Goal: Task Accomplishment & Management: Use online tool/utility

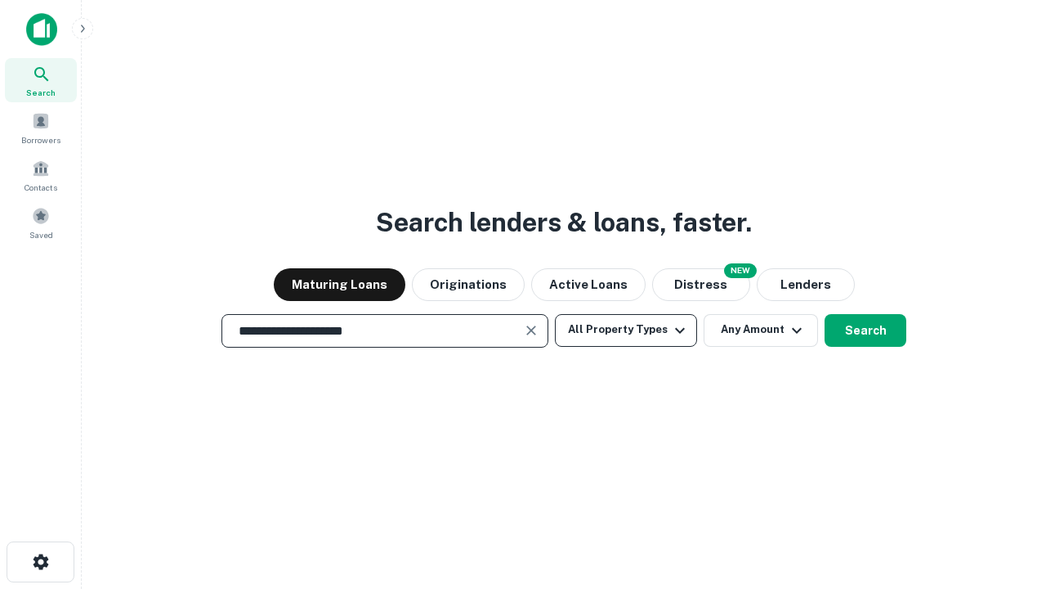
type input "**********"
click at [626, 329] on button "All Property Types" at bounding box center [626, 330] width 142 height 33
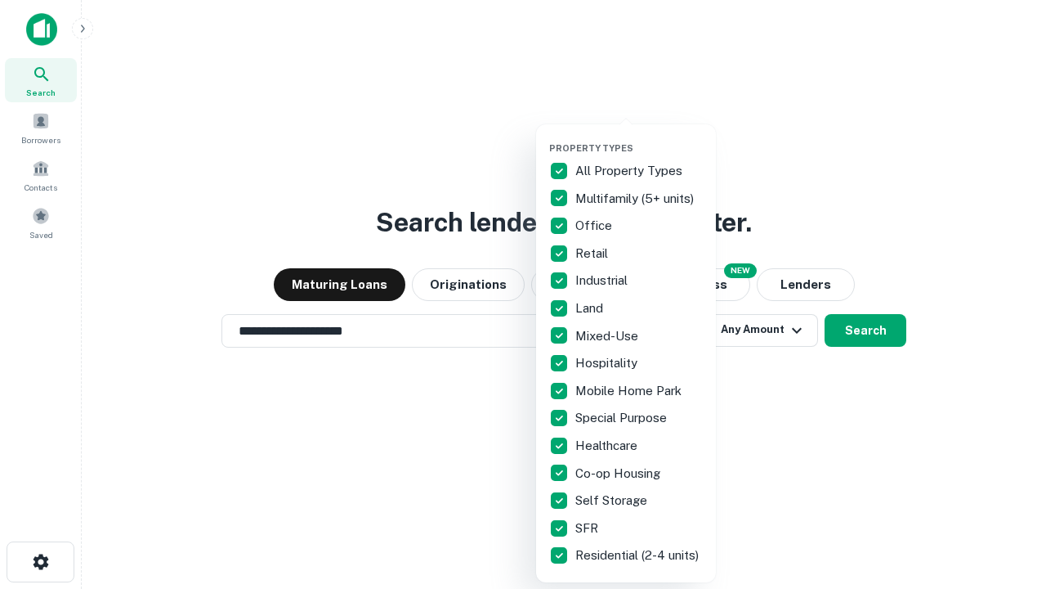
click at [639, 137] on button "button" at bounding box center [639, 137] width 180 height 1
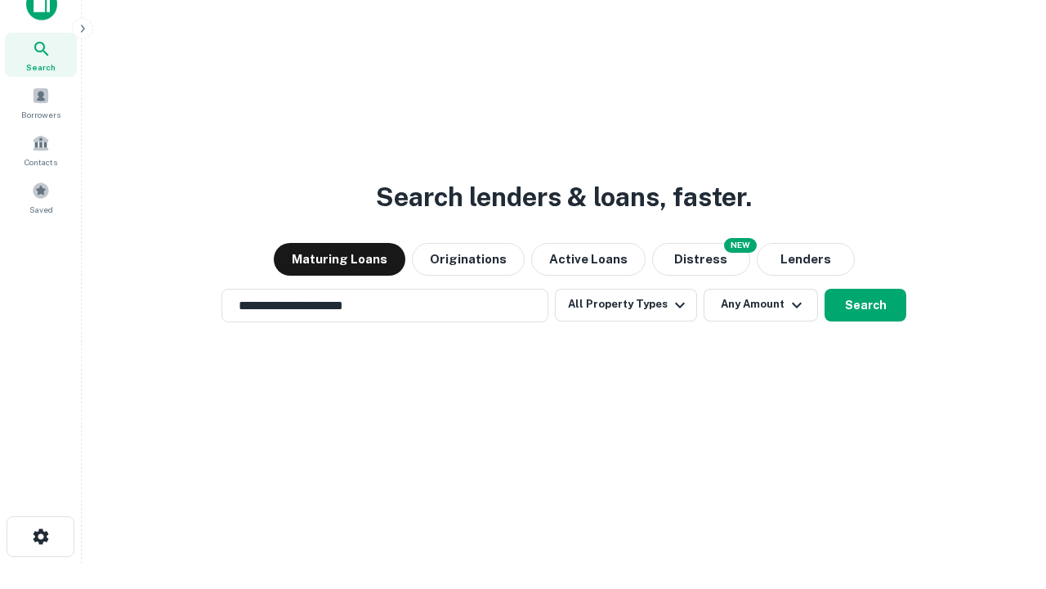
scroll to position [10, 197]
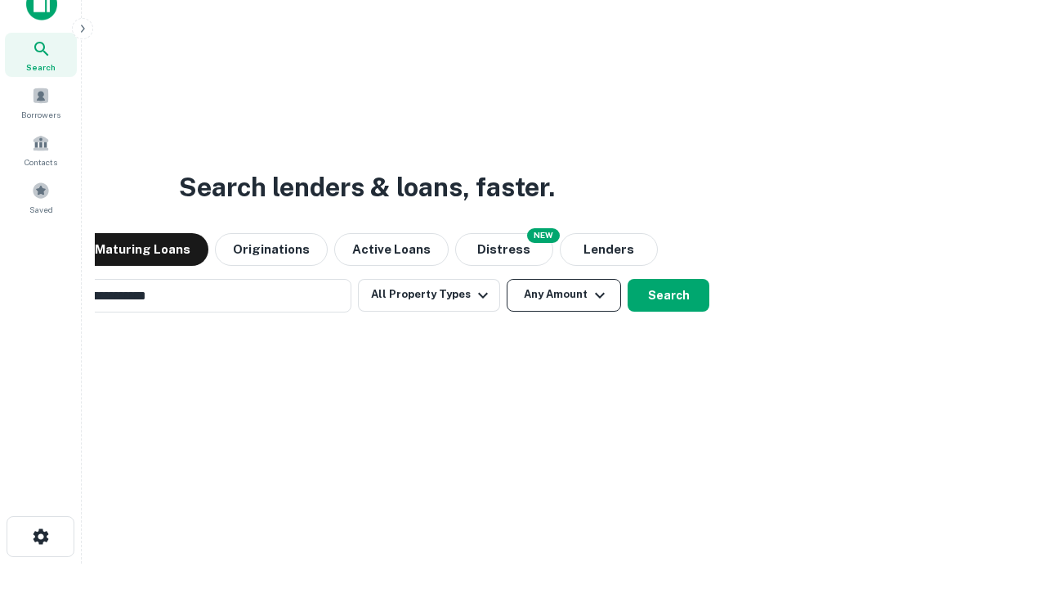
click at [507, 279] on button "Any Amount" at bounding box center [564, 295] width 114 height 33
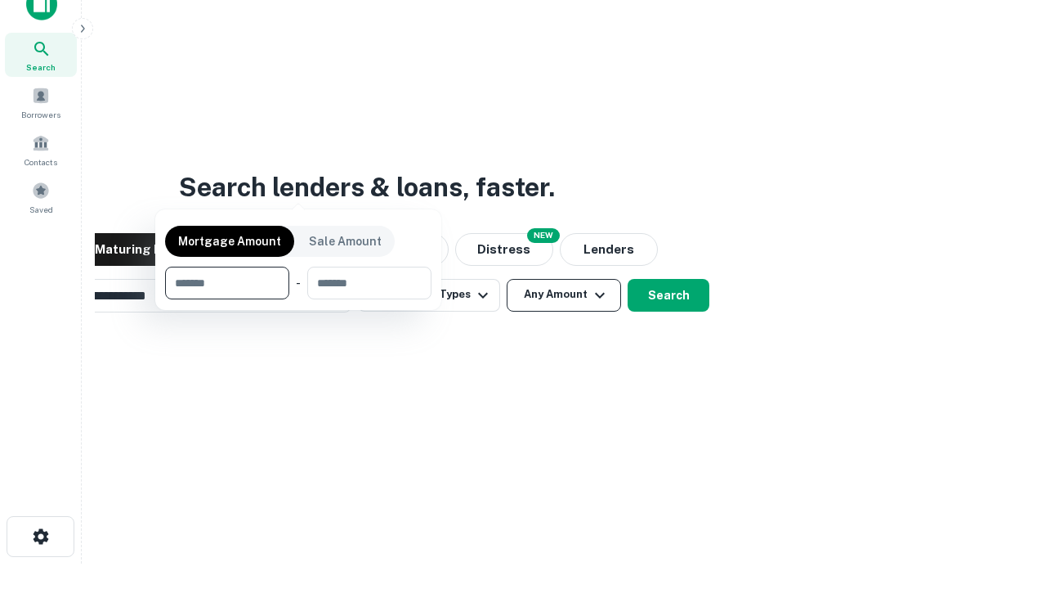
scroll to position [118, 463]
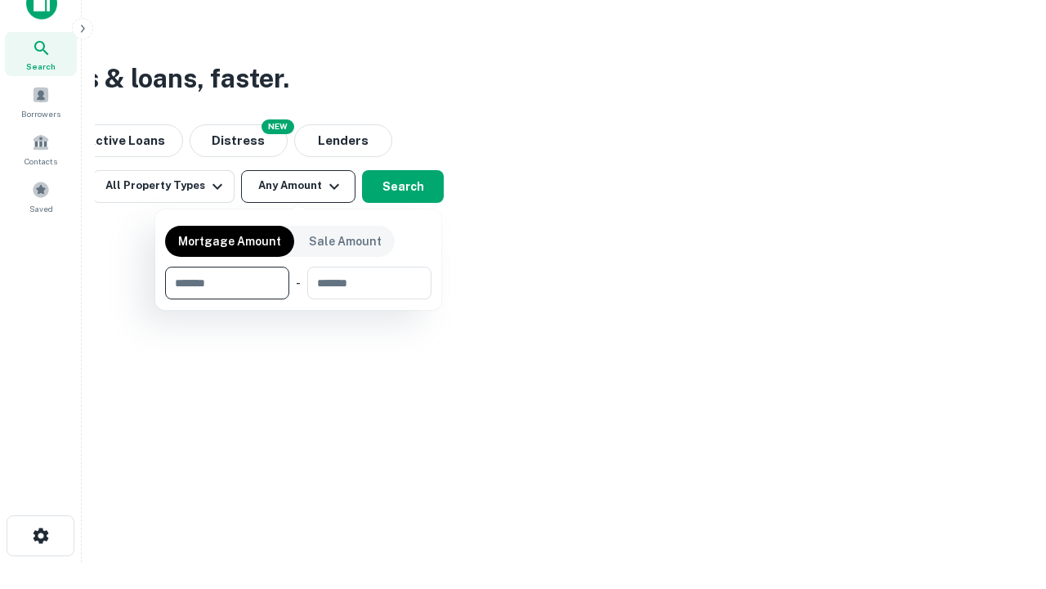
type input "*******"
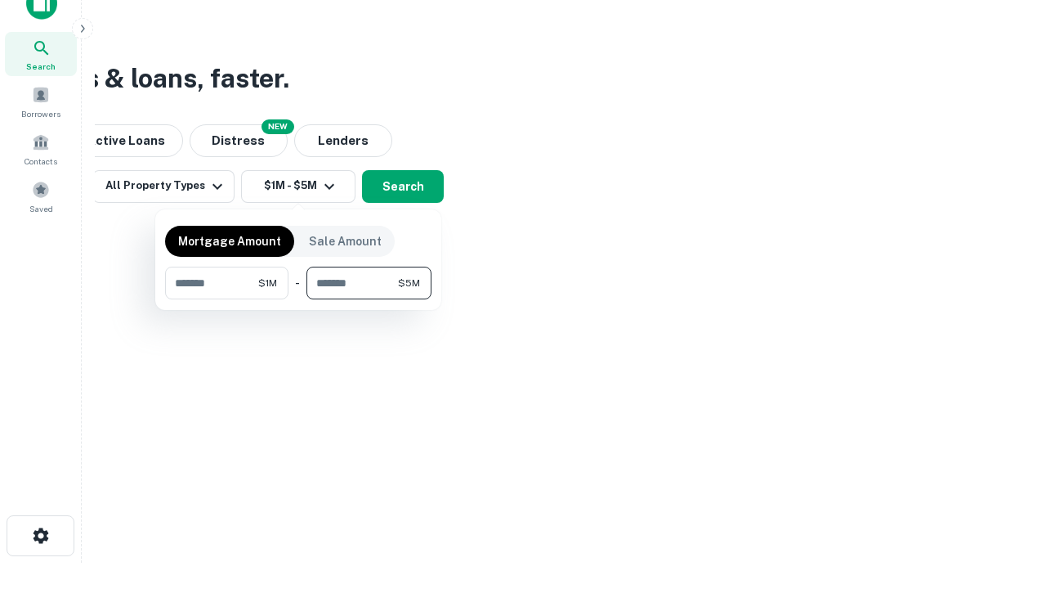
type input "*******"
click at [298, 299] on button "button" at bounding box center [298, 299] width 266 height 1
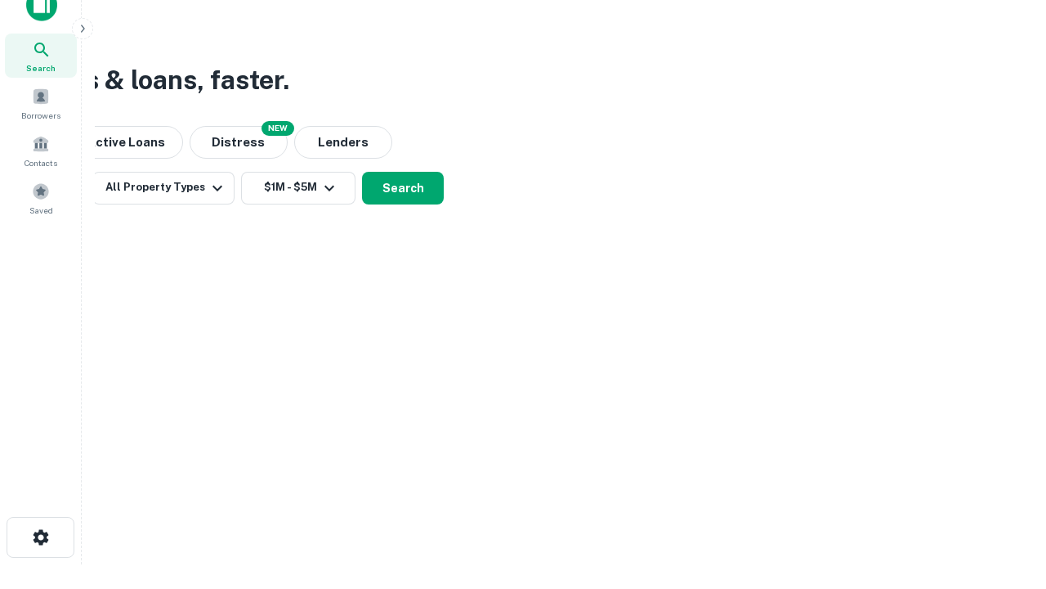
scroll to position [10, 302]
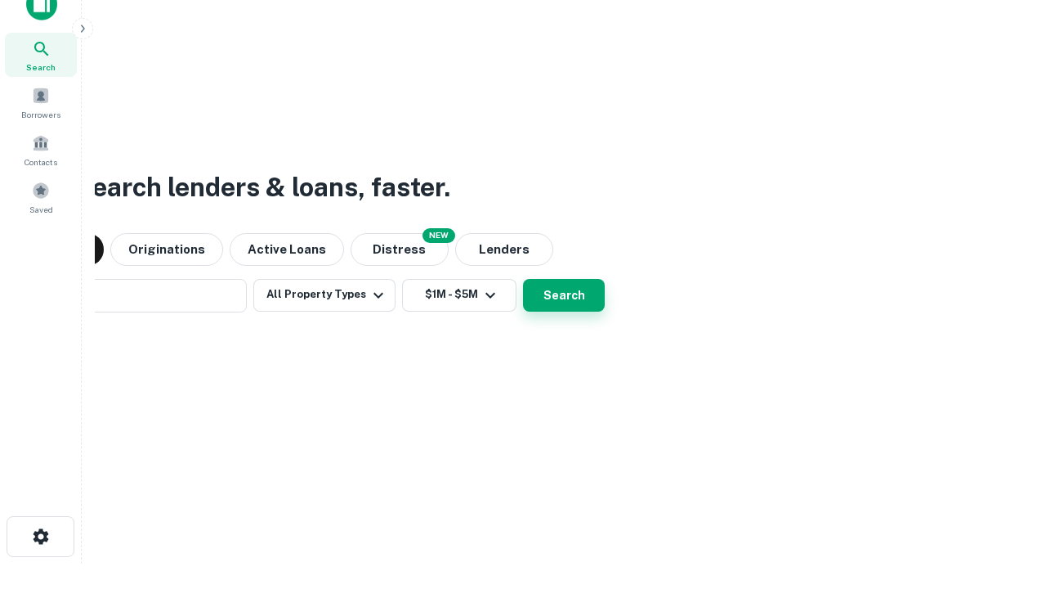
click at [523, 279] on button "Search" at bounding box center [564, 295] width 82 height 33
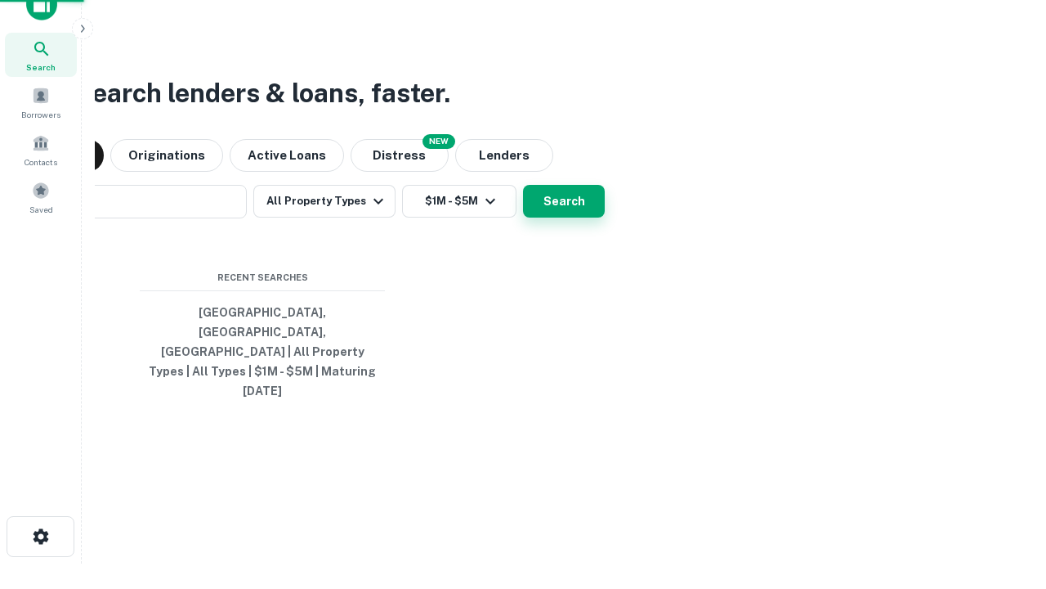
scroll to position [43, 463]
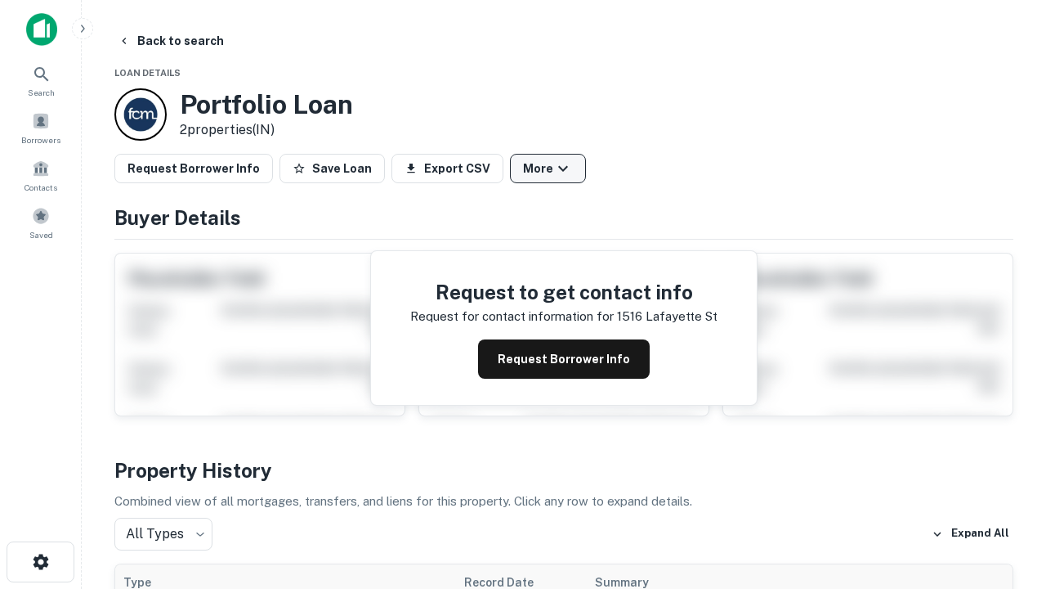
click at [548, 168] on button "More" at bounding box center [548, 168] width 76 height 29
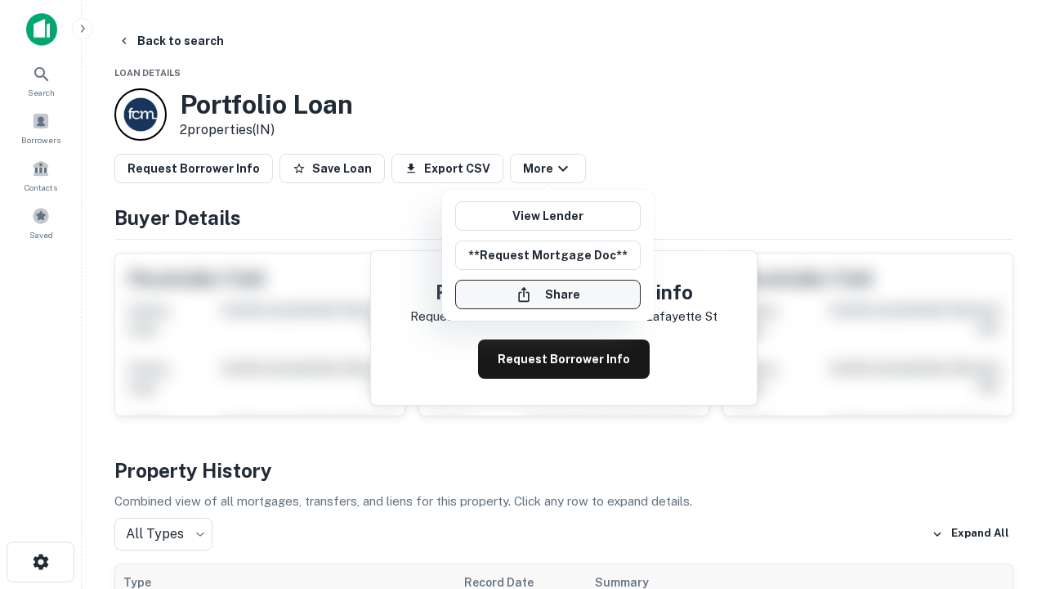
click at [548, 294] on button "Share" at bounding box center [548, 294] width 186 height 29
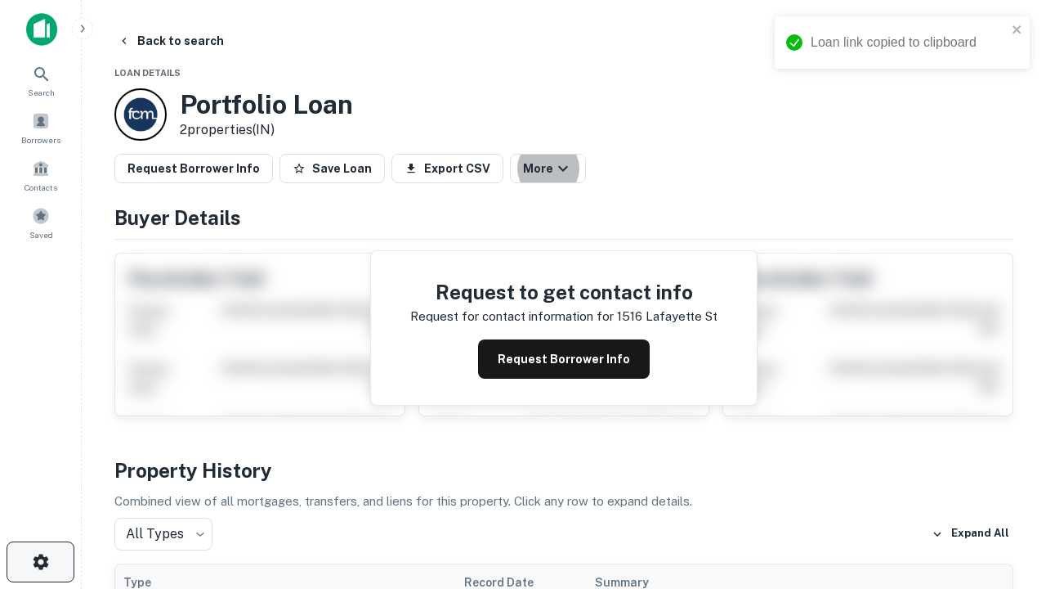
click at [40, 562] on icon "button" at bounding box center [41, 562] width 20 height 20
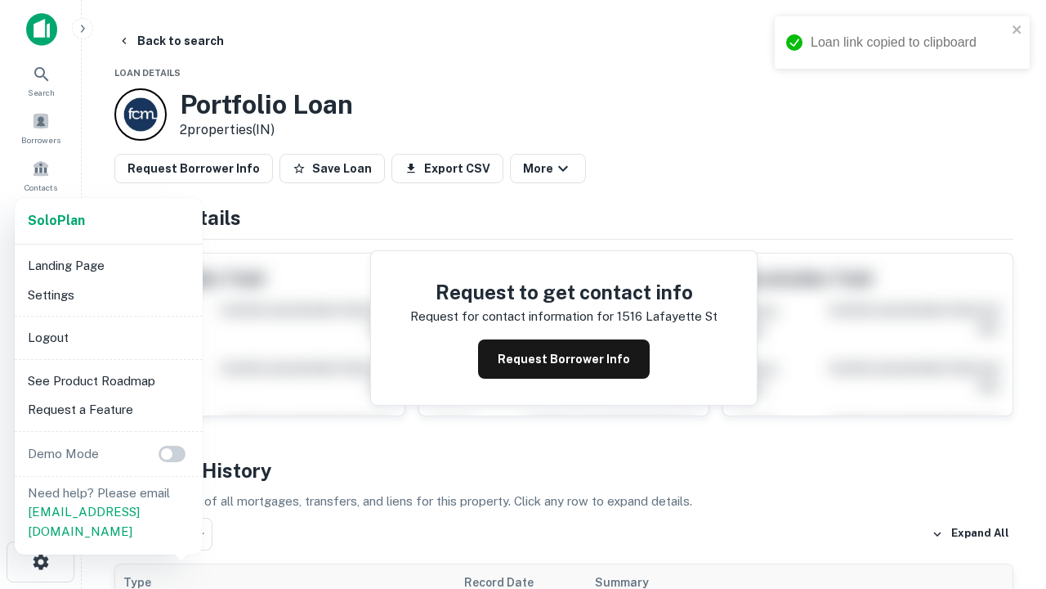
click at [108, 337] on li "Logout" at bounding box center [108, 337] width 175 height 29
